Goal: Task Accomplishment & Management: Manage account settings

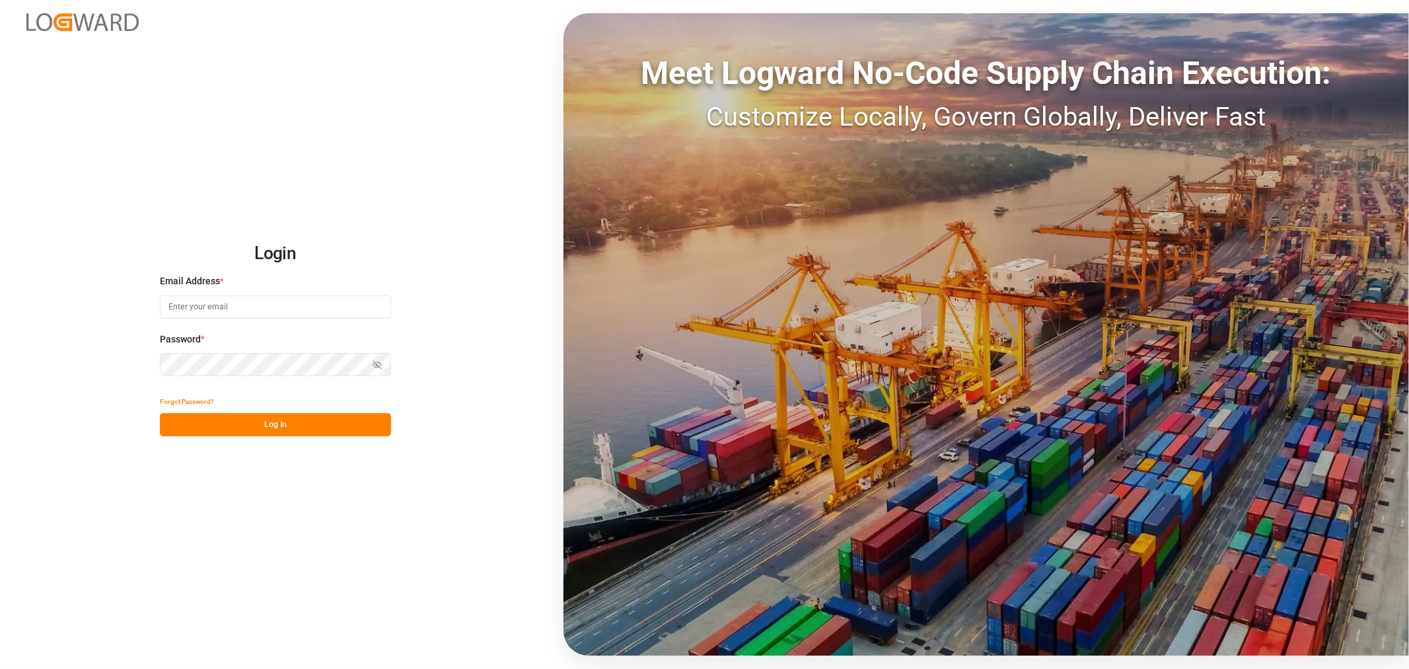
click at [226, 309] on input at bounding box center [275, 306] width 231 height 23
type input "[PERSON_NAME][DOMAIN_NAME][EMAIL_ADDRESS][DOMAIN_NAME]"
click at [377, 365] on icon "button" at bounding box center [377, 364] width 9 height 9
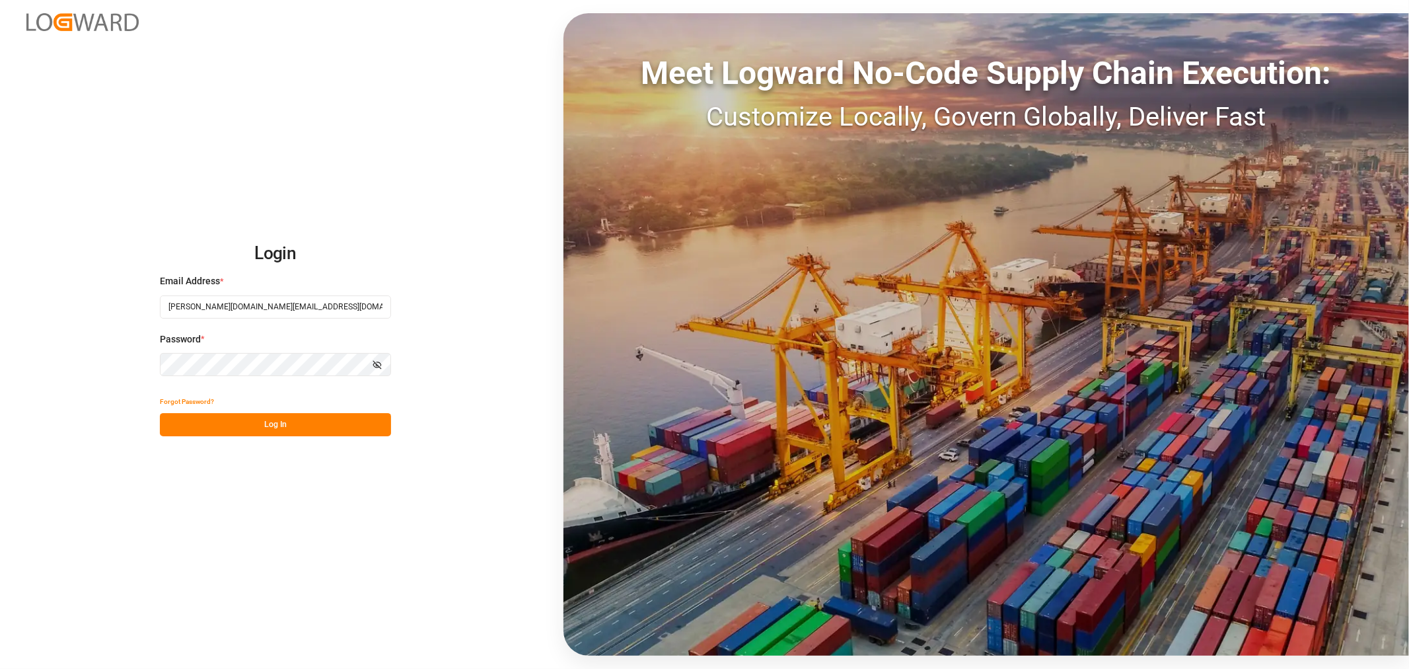
click at [285, 428] on button "Log In" at bounding box center [275, 424] width 231 height 23
